Goal: Transaction & Acquisition: Purchase product/service

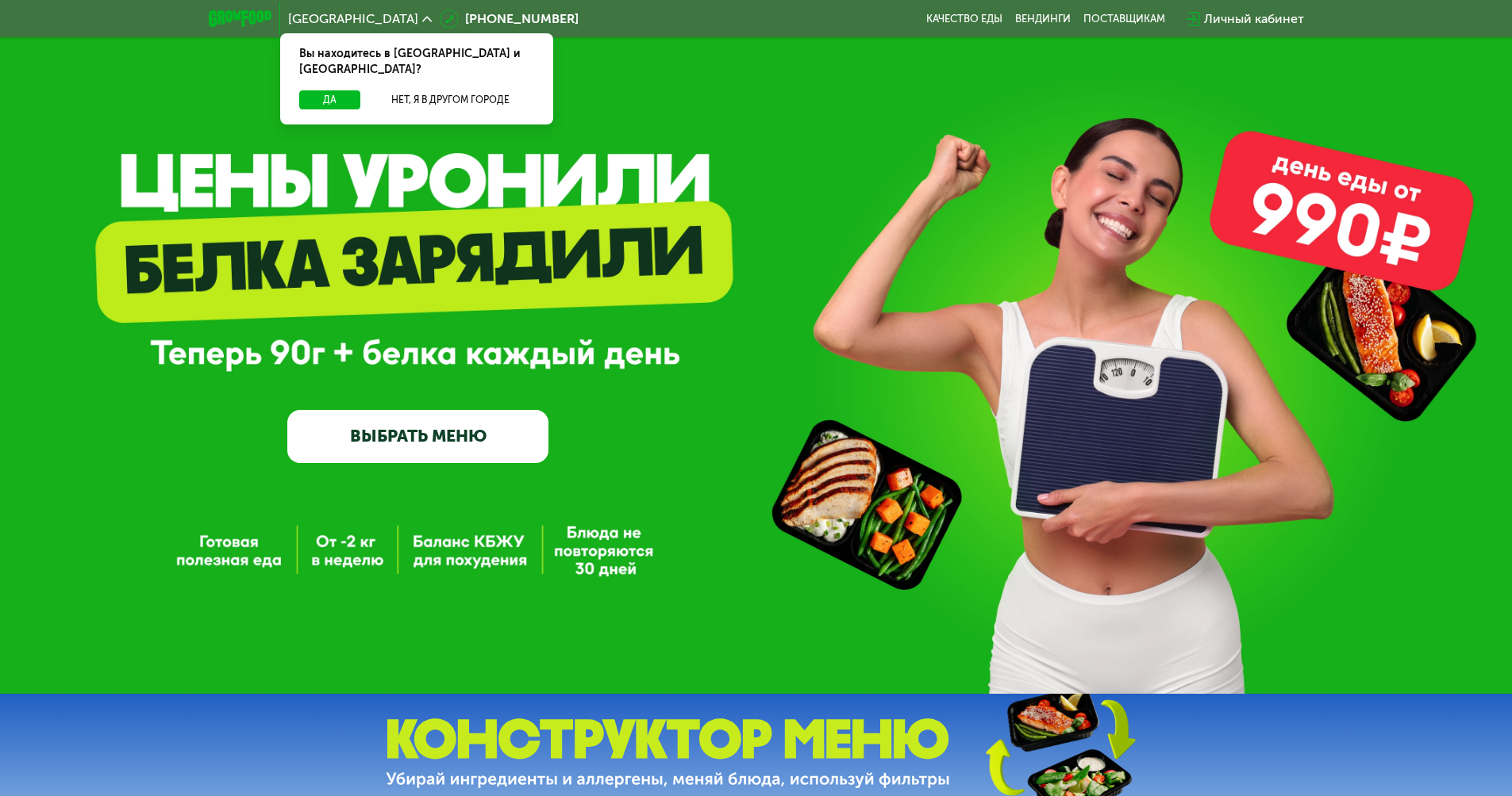
scroll to position [22, 0]
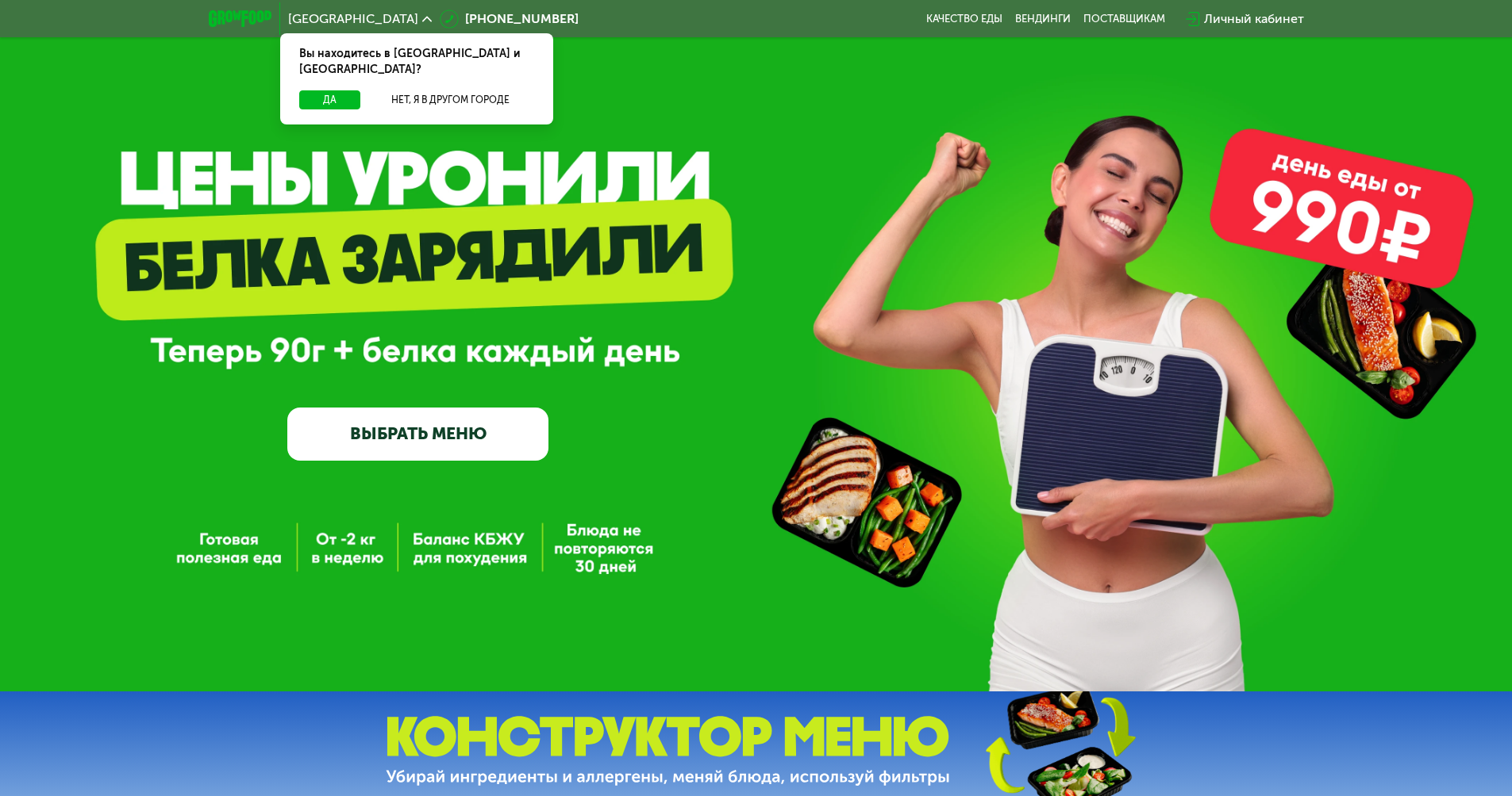
click at [420, 436] on link "ВЫБРАТЬ МЕНЮ" at bounding box center [418, 434] width 261 height 52
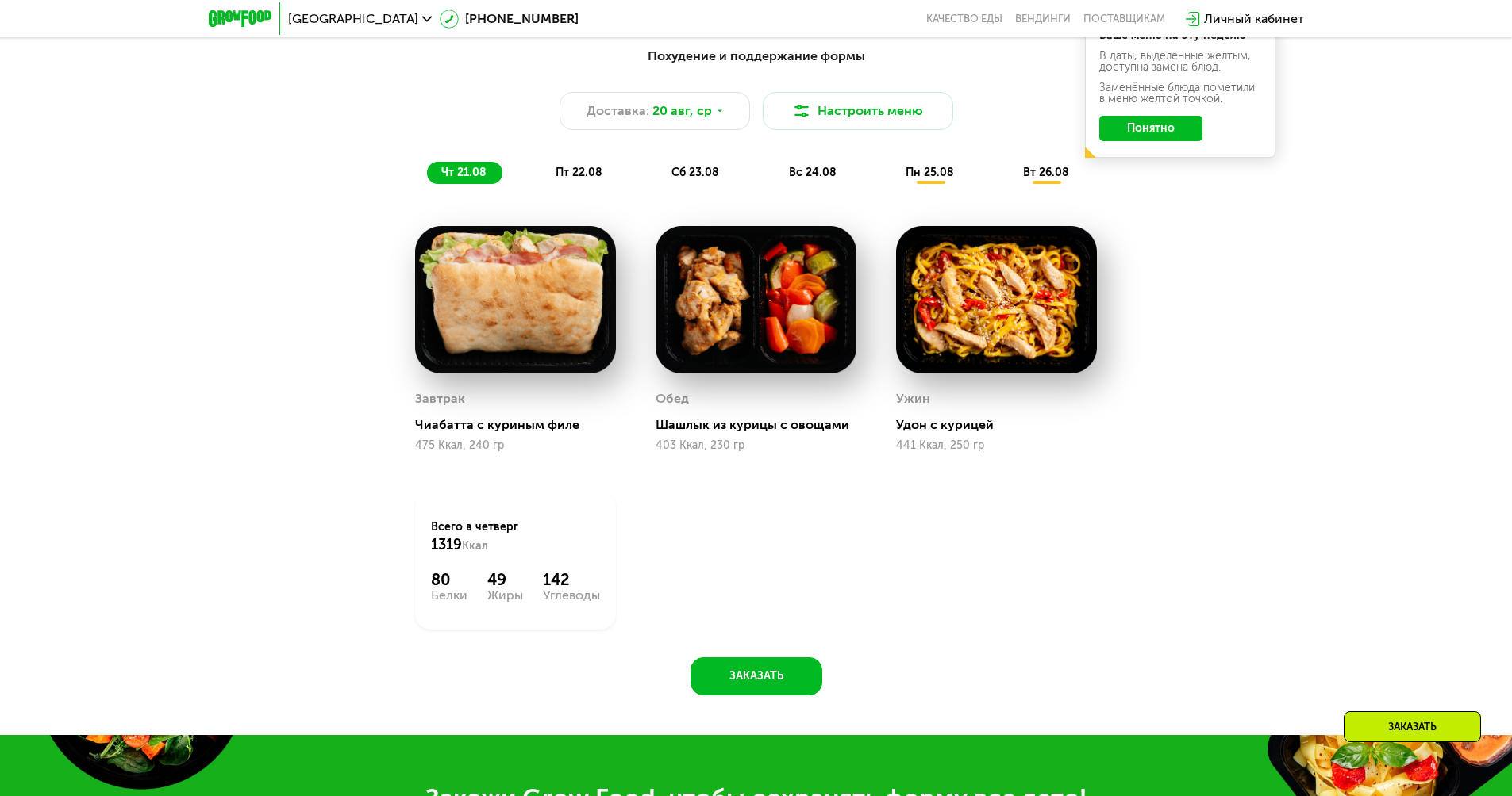
scroll to position [1015, 0]
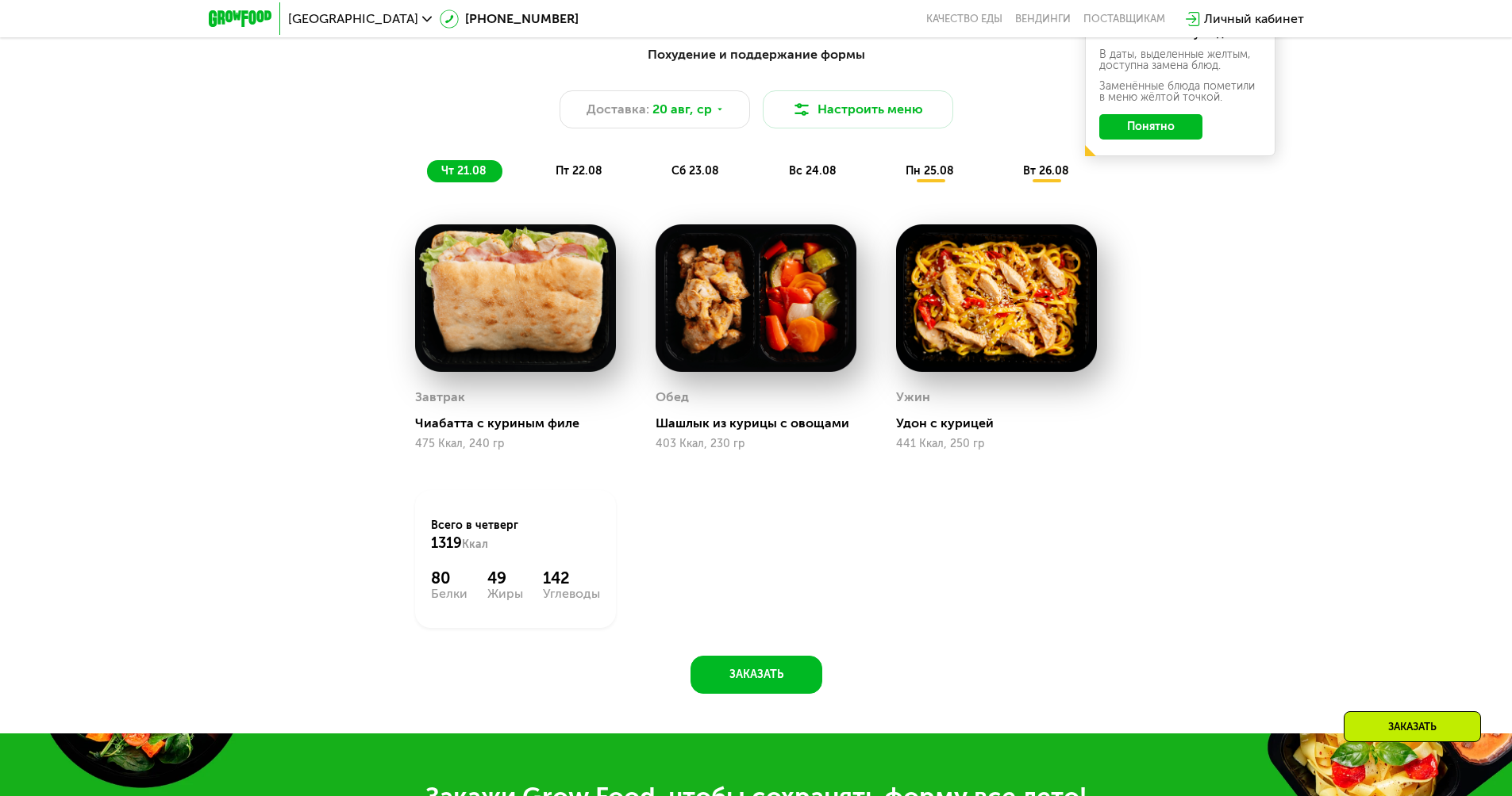
click at [1009, 183] on div "пн 25.08" at bounding box center [1047, 171] width 76 height 22
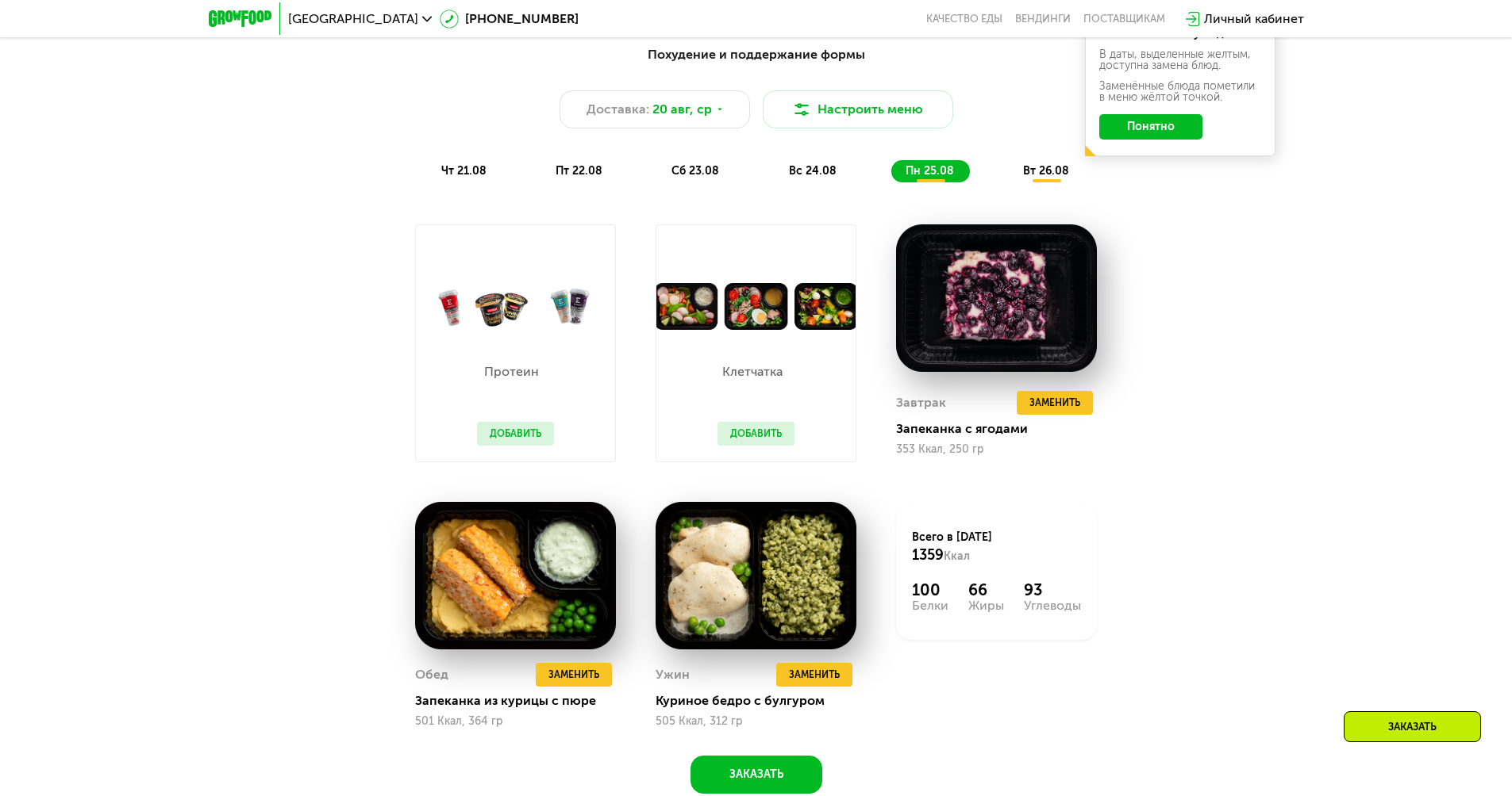
click at [1064, 178] on span "вт 26.08" at bounding box center [1046, 171] width 46 height 13
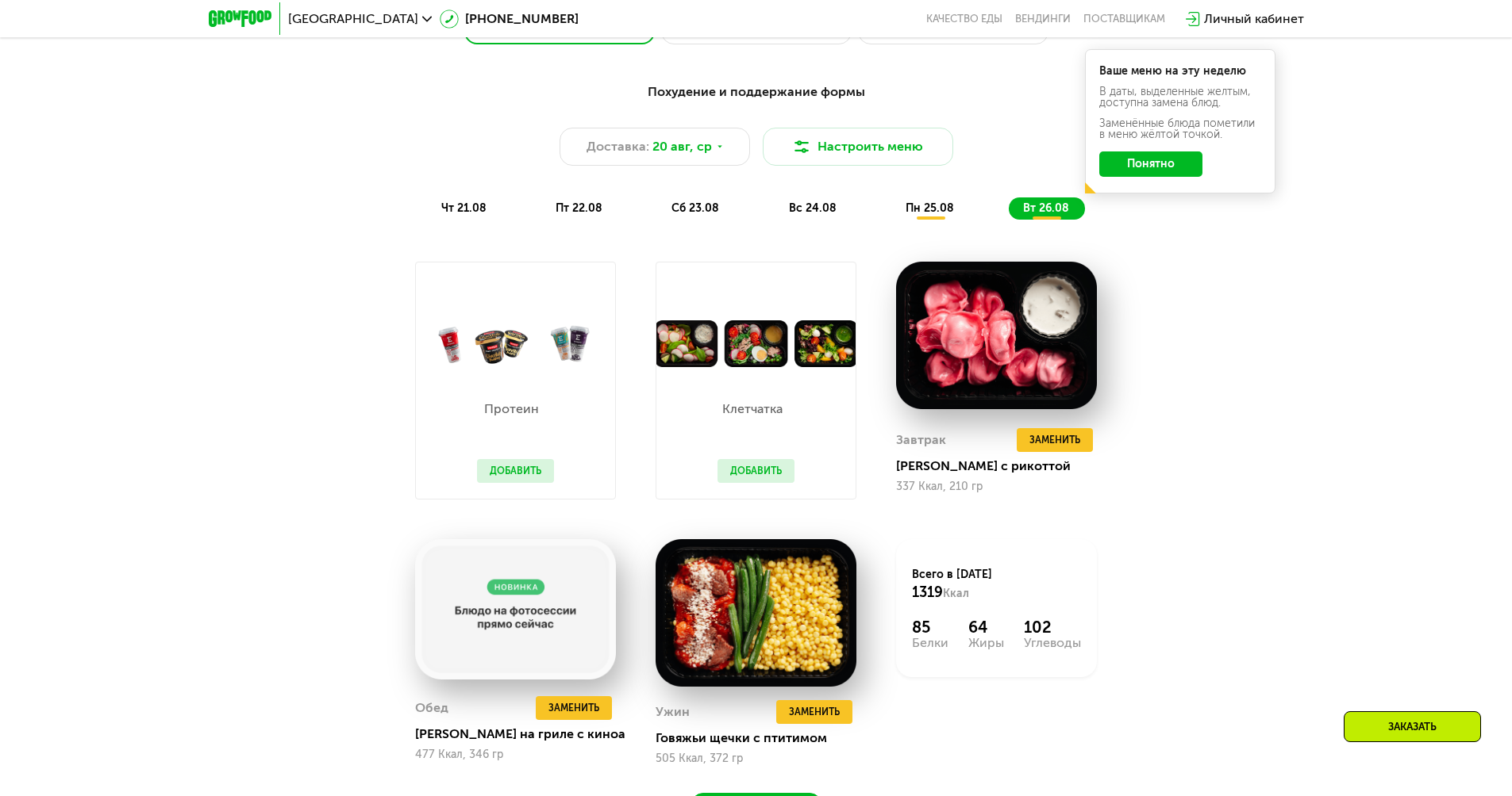
scroll to position [754, 0]
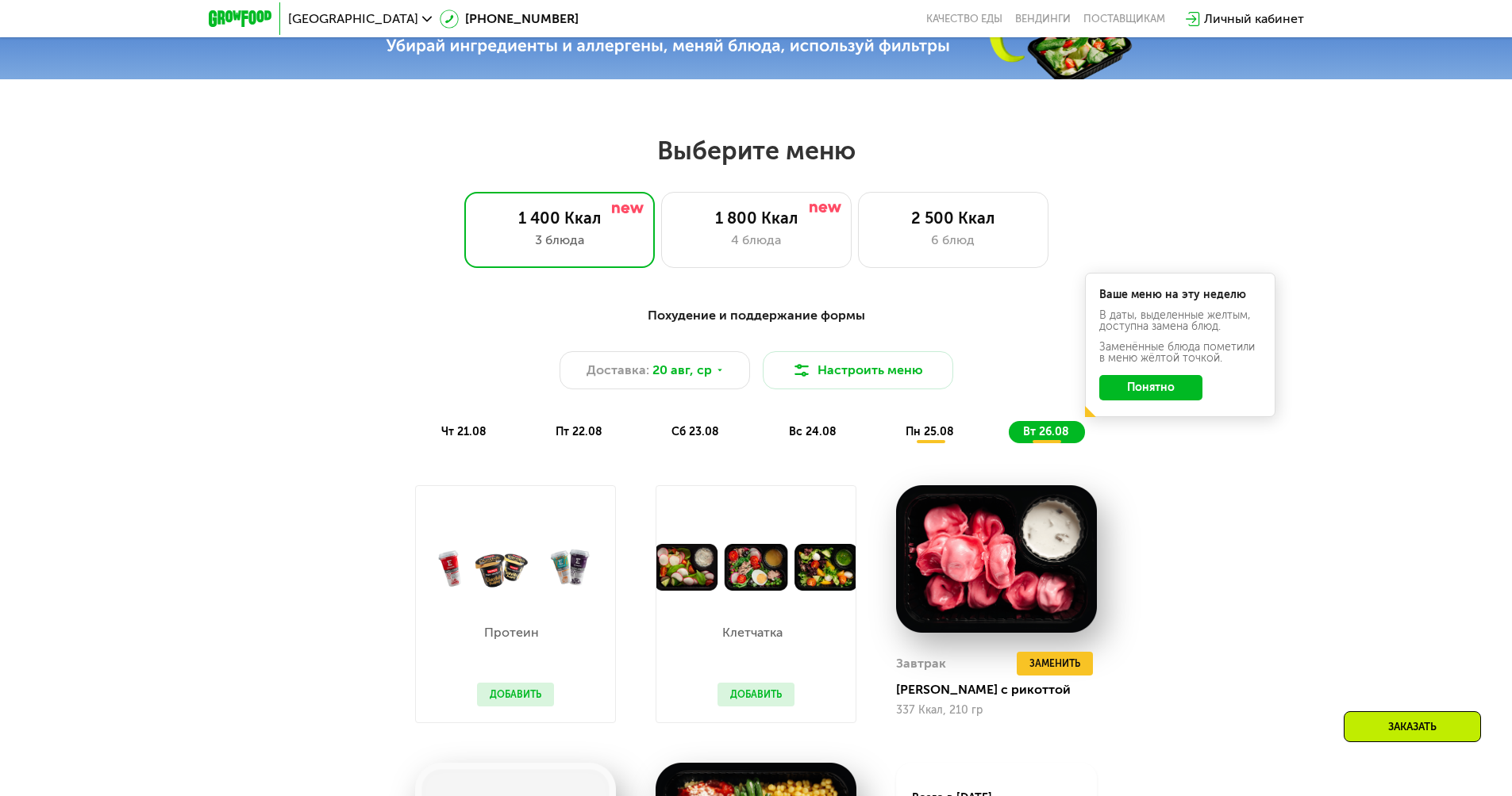
click at [450, 434] on span "чт 21.08" at bounding box center [464, 432] width 45 height 13
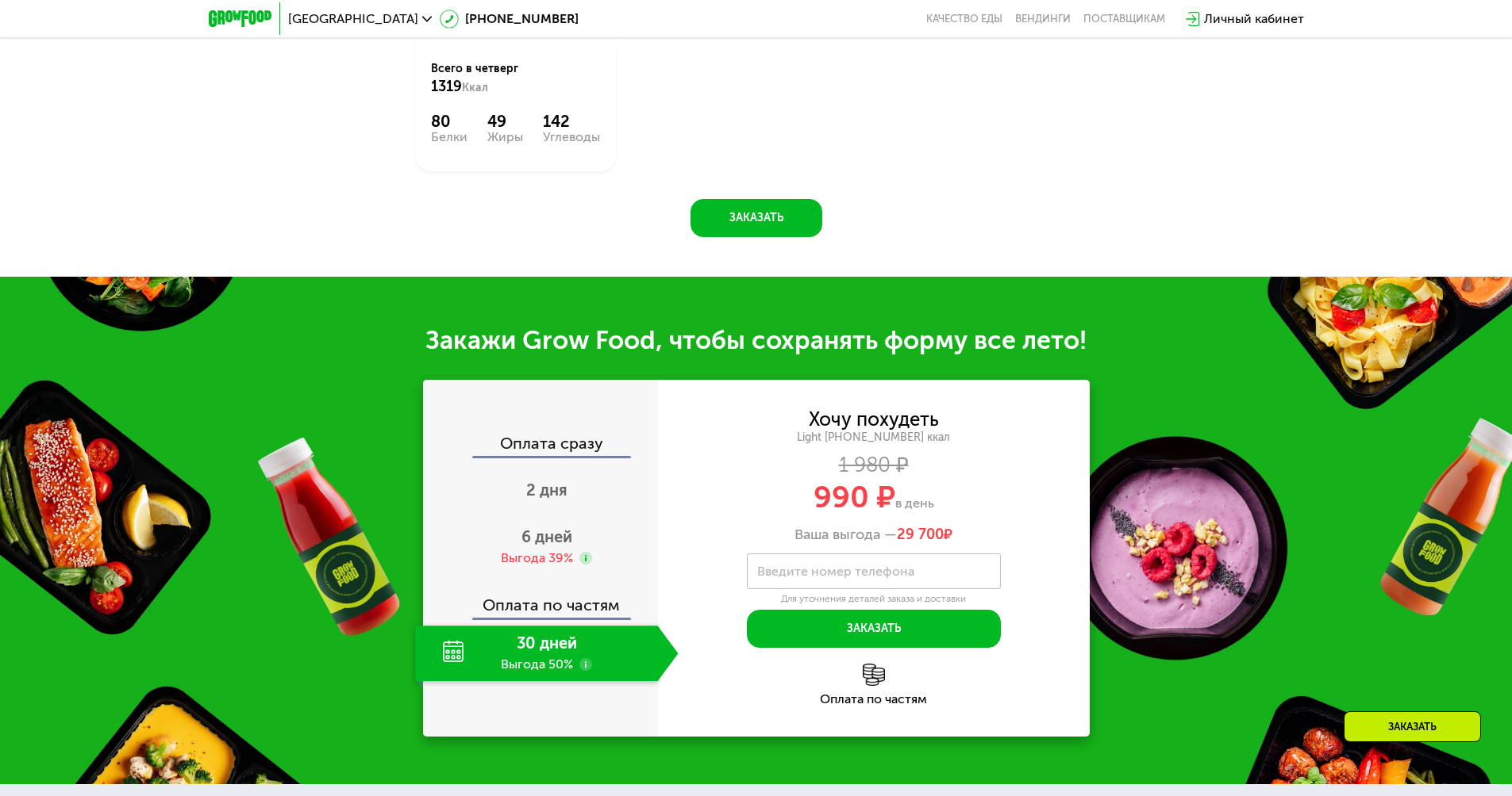
scroll to position [1472, 0]
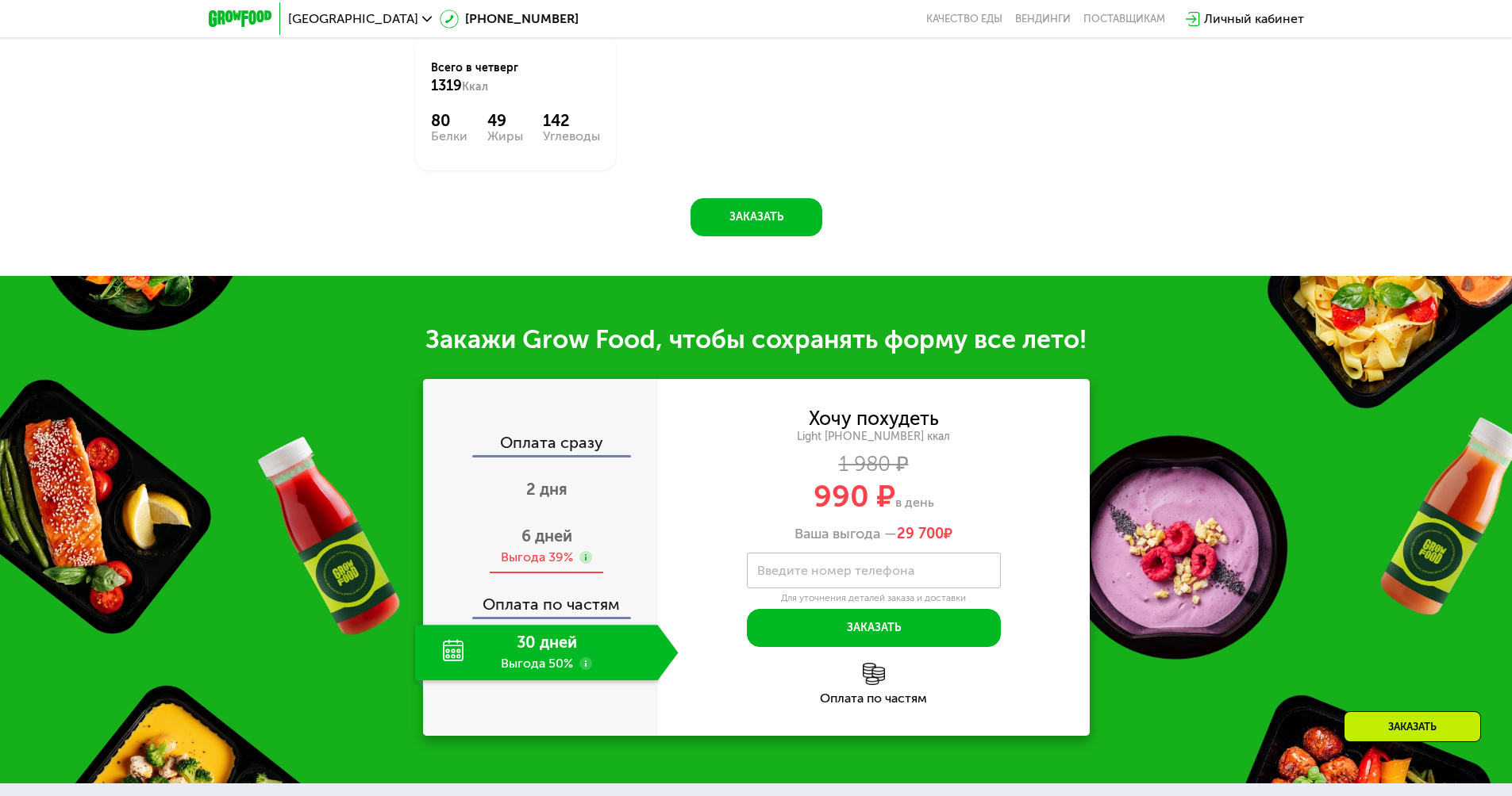
click at [550, 554] on div "Выгода 39%" at bounding box center [537, 557] width 72 height 17
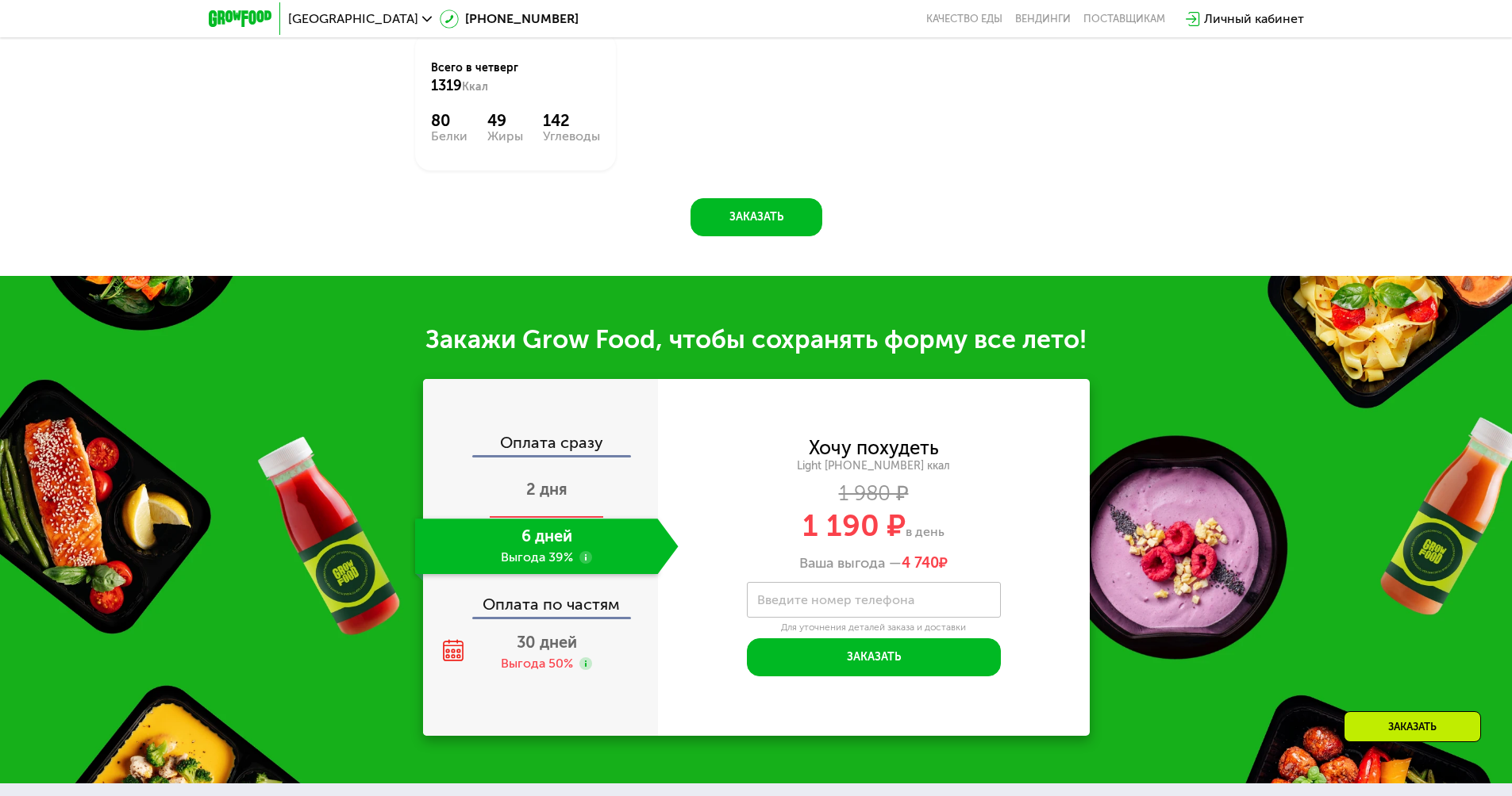
click at [562, 494] on span "2 дня" at bounding box center [547, 489] width 41 height 19
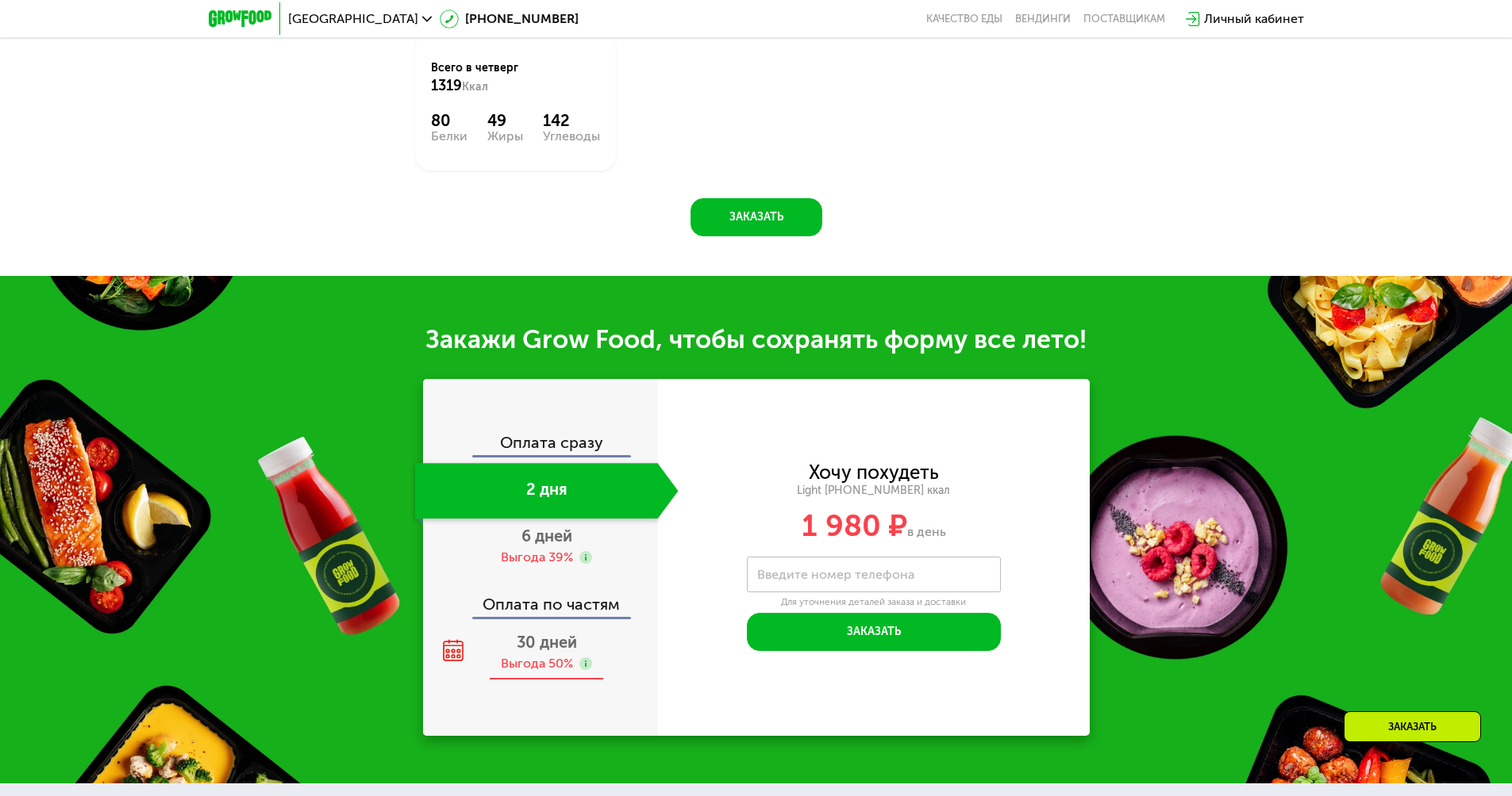
click at [551, 648] on span "30 дней" at bounding box center [546, 642] width 60 height 19
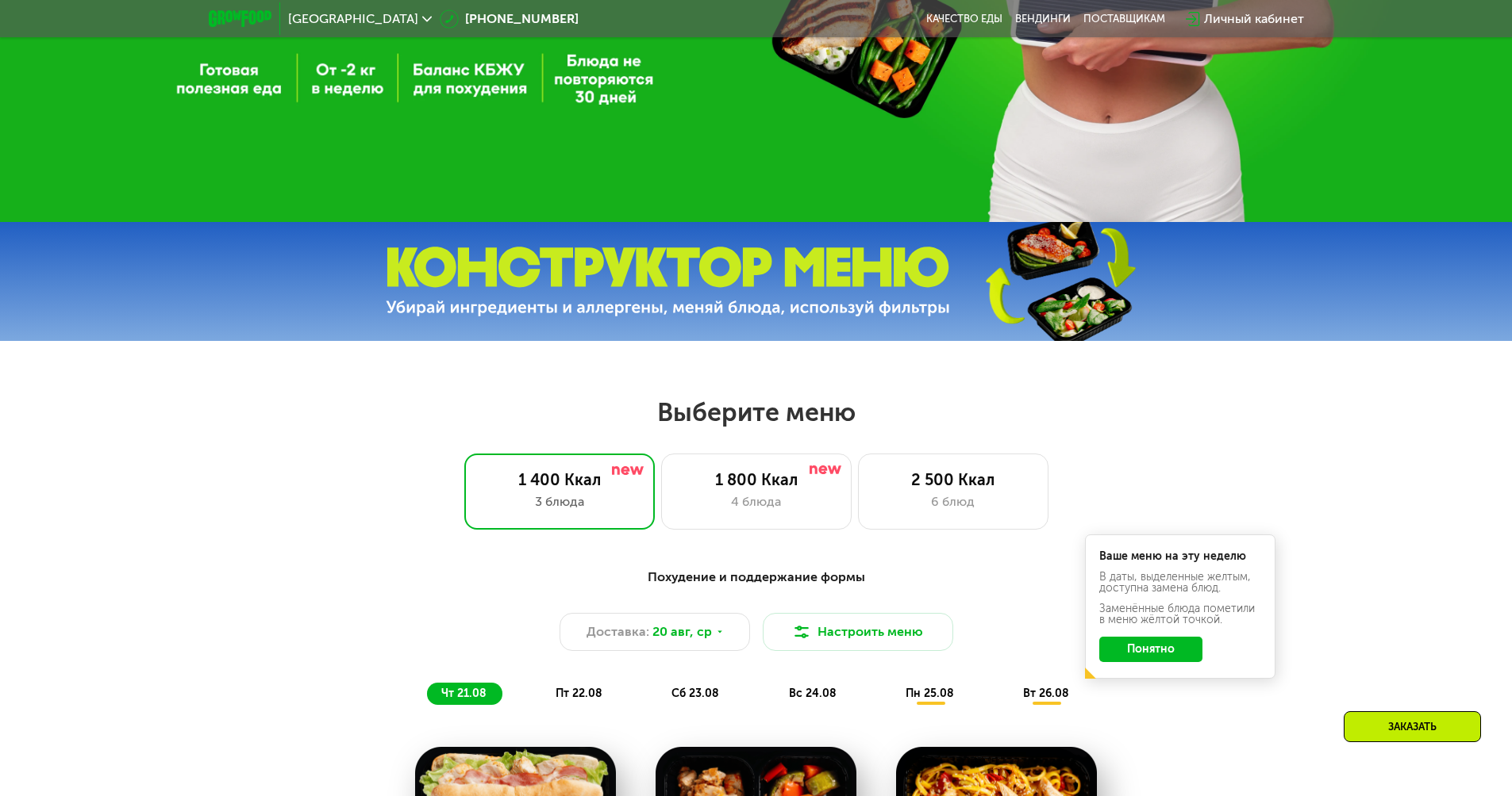
scroll to position [653, 0]
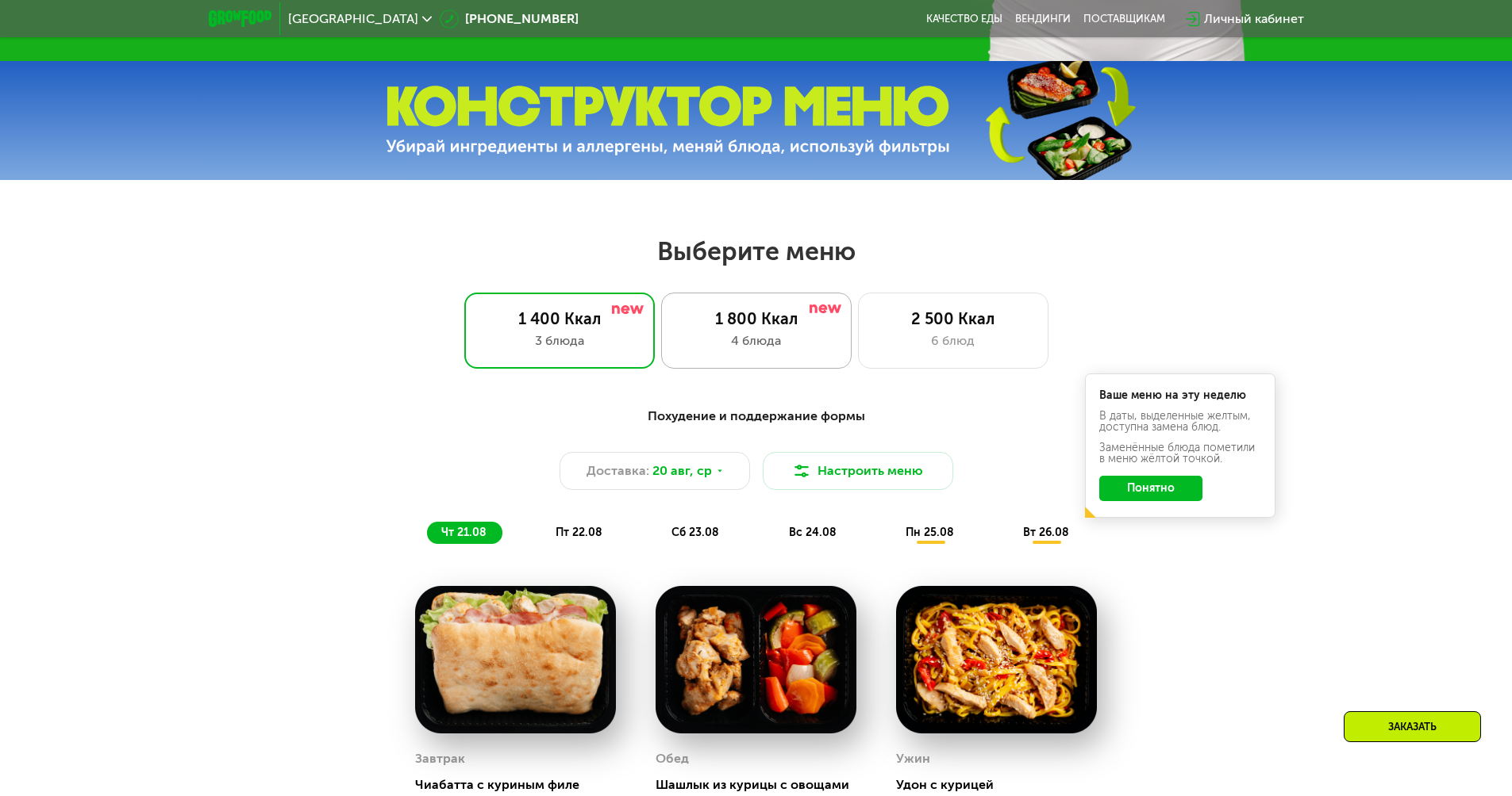
click at [774, 328] on div "1 800 Ккал" at bounding box center [756, 318] width 158 height 19
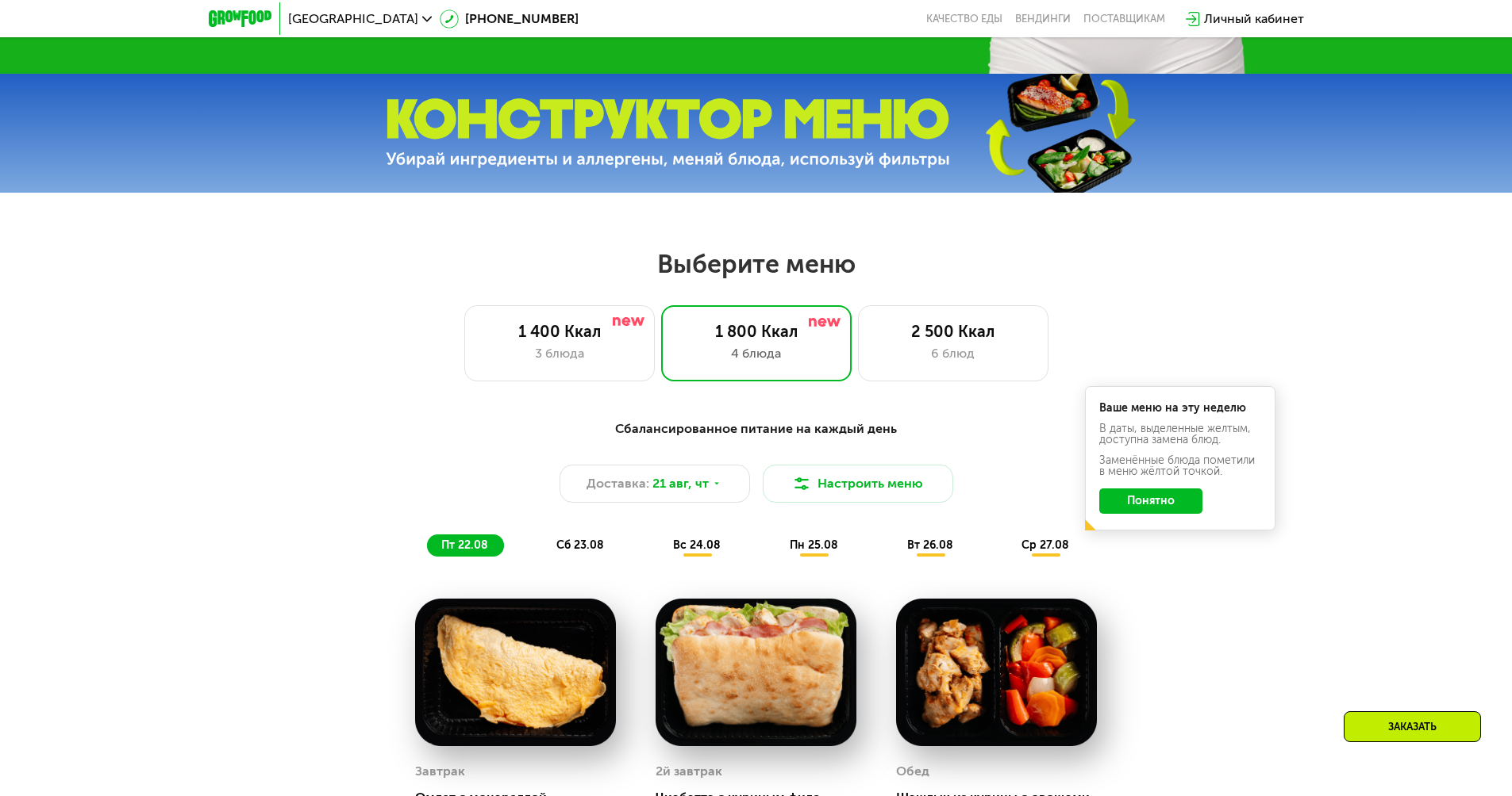
scroll to position [609, 0]
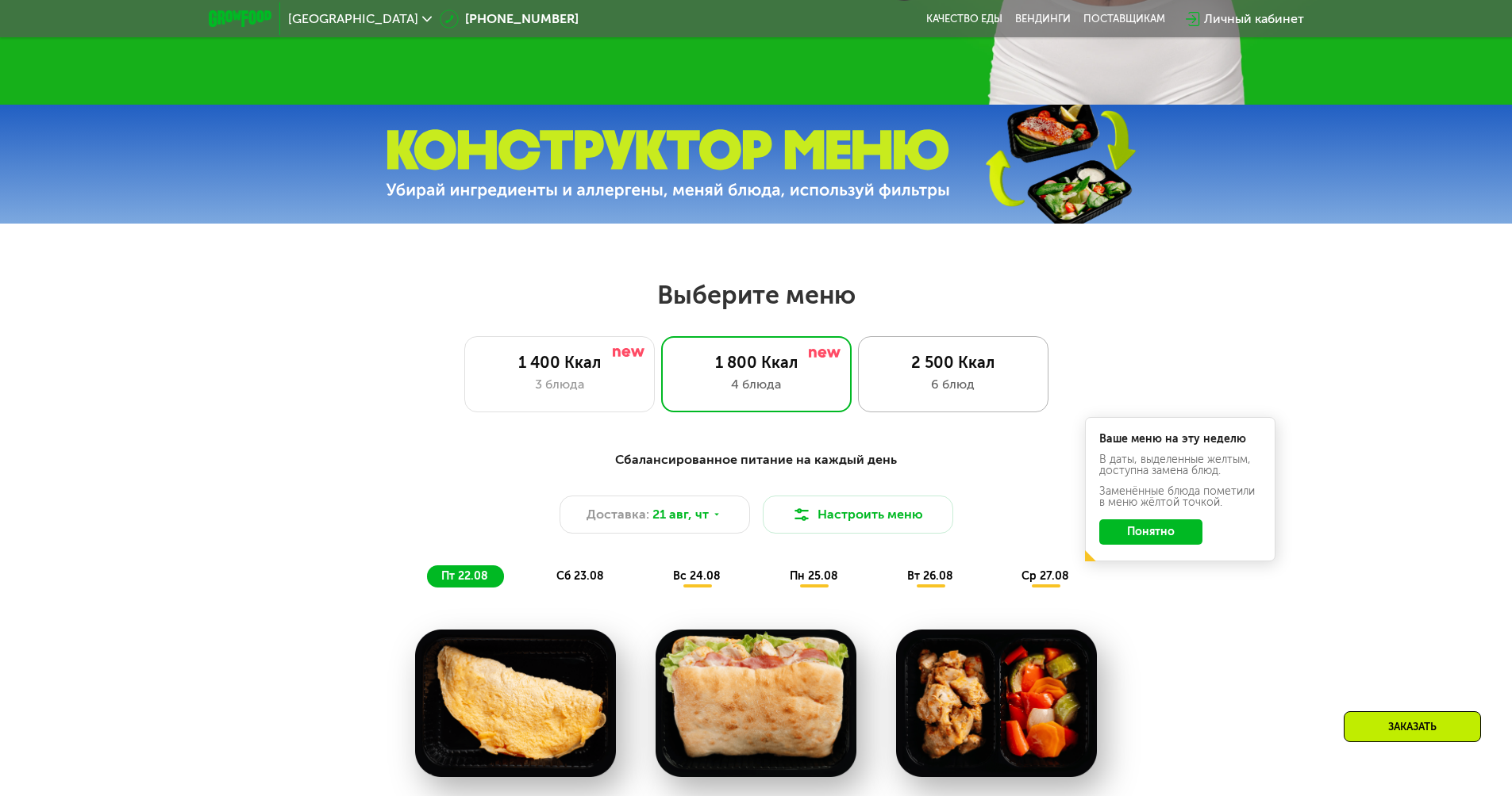
click at [956, 365] on div "2 500 Ккал" at bounding box center [953, 362] width 158 height 19
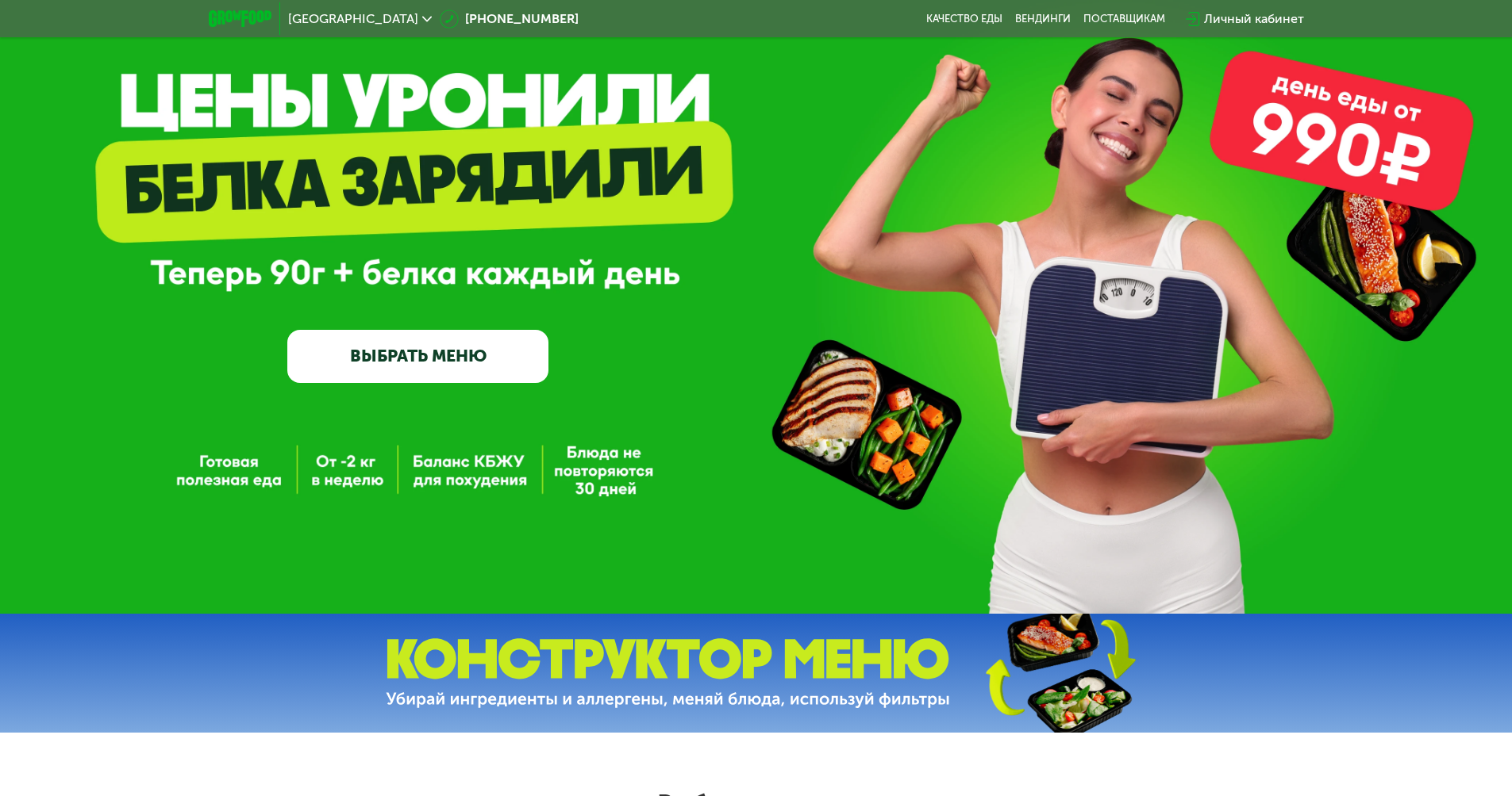
scroll to position [0, 0]
